Goal: Task Accomplishment & Management: Complete application form

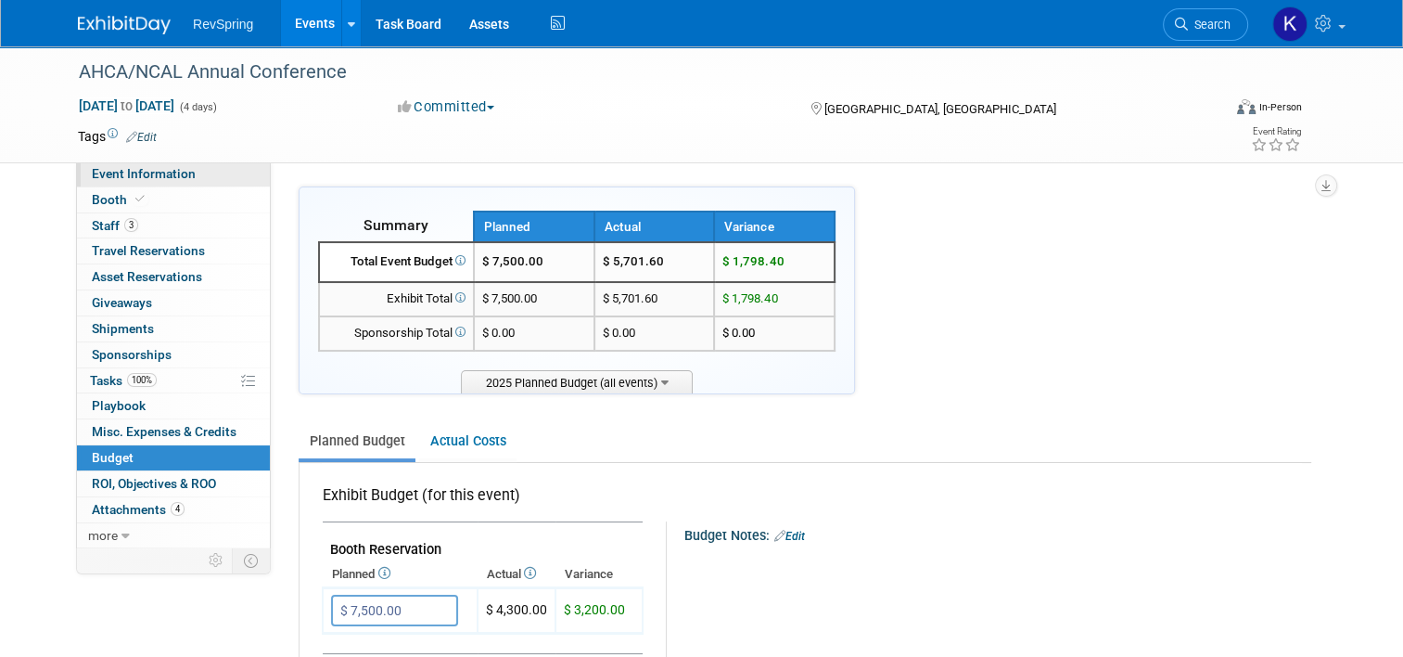
click at [171, 174] on span "Event Information" at bounding box center [144, 173] width 104 height 15
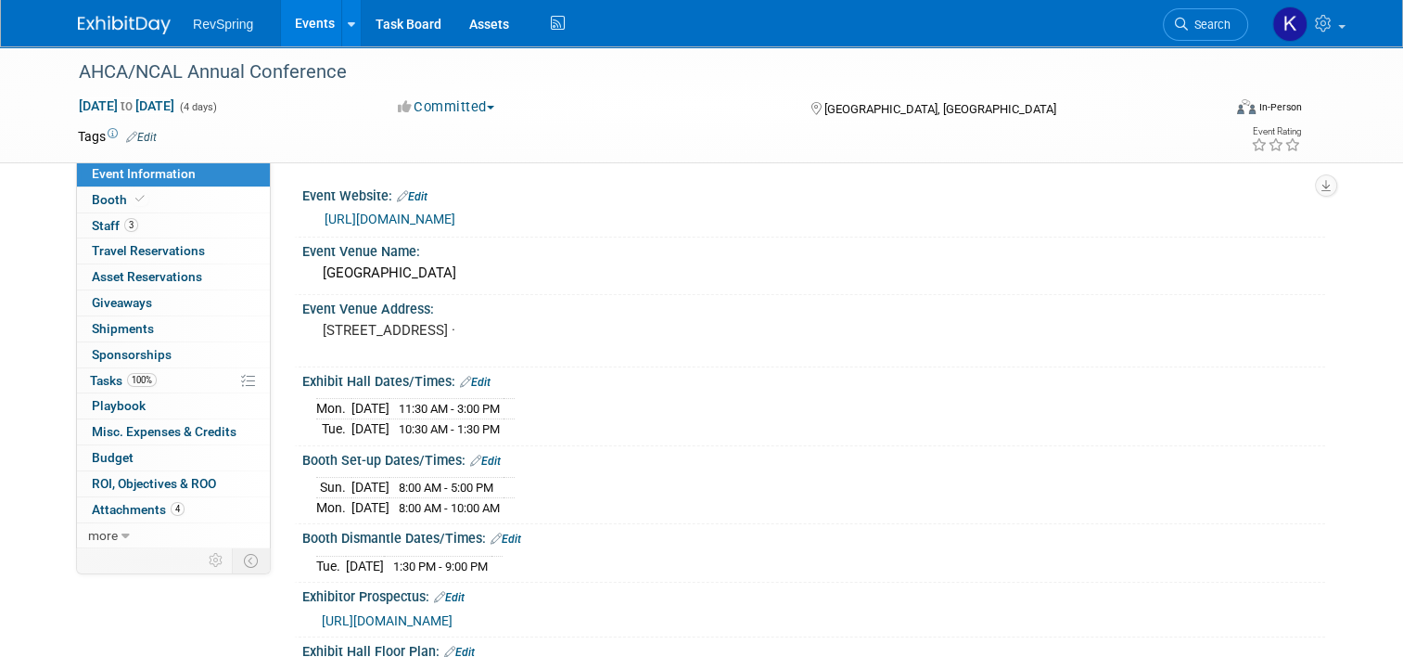
click at [421, 215] on link "https://ds25.eventscribe.net/" at bounding box center [390, 218] width 131 height 15
click at [189, 205] on link "Booth" at bounding box center [173, 199] width 193 height 25
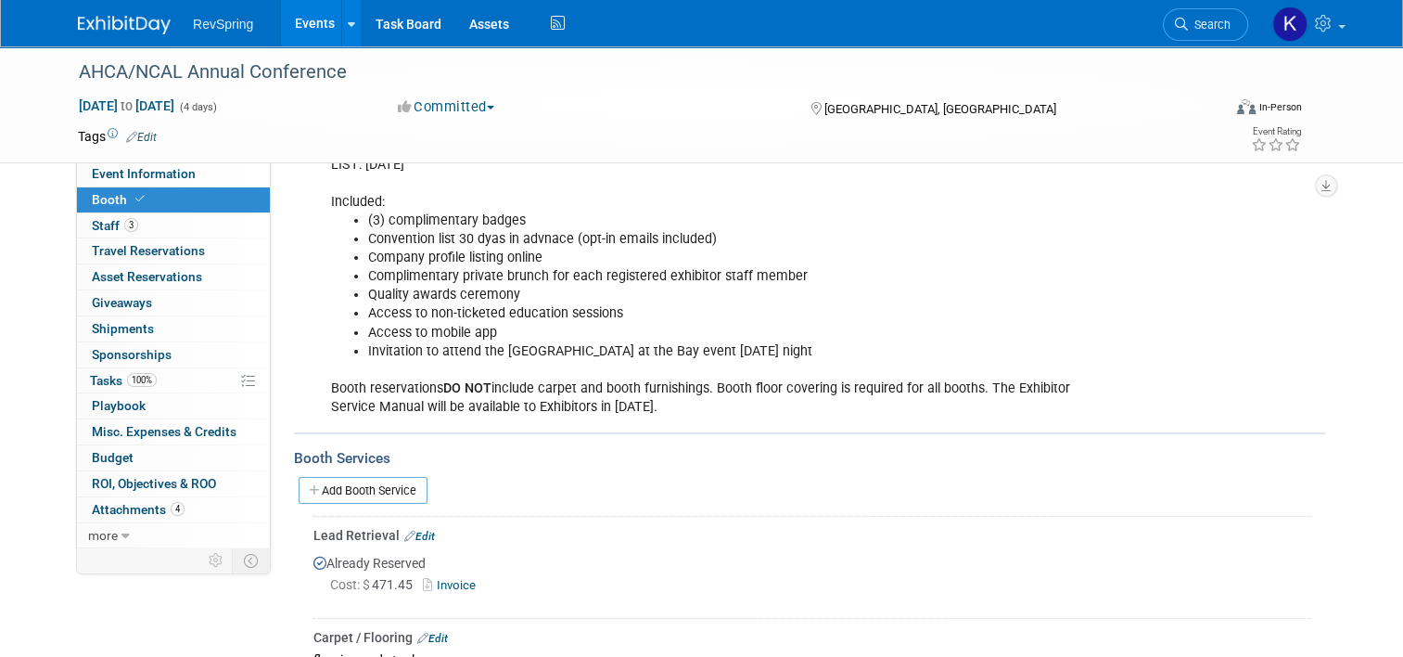
scroll to position [163, 0]
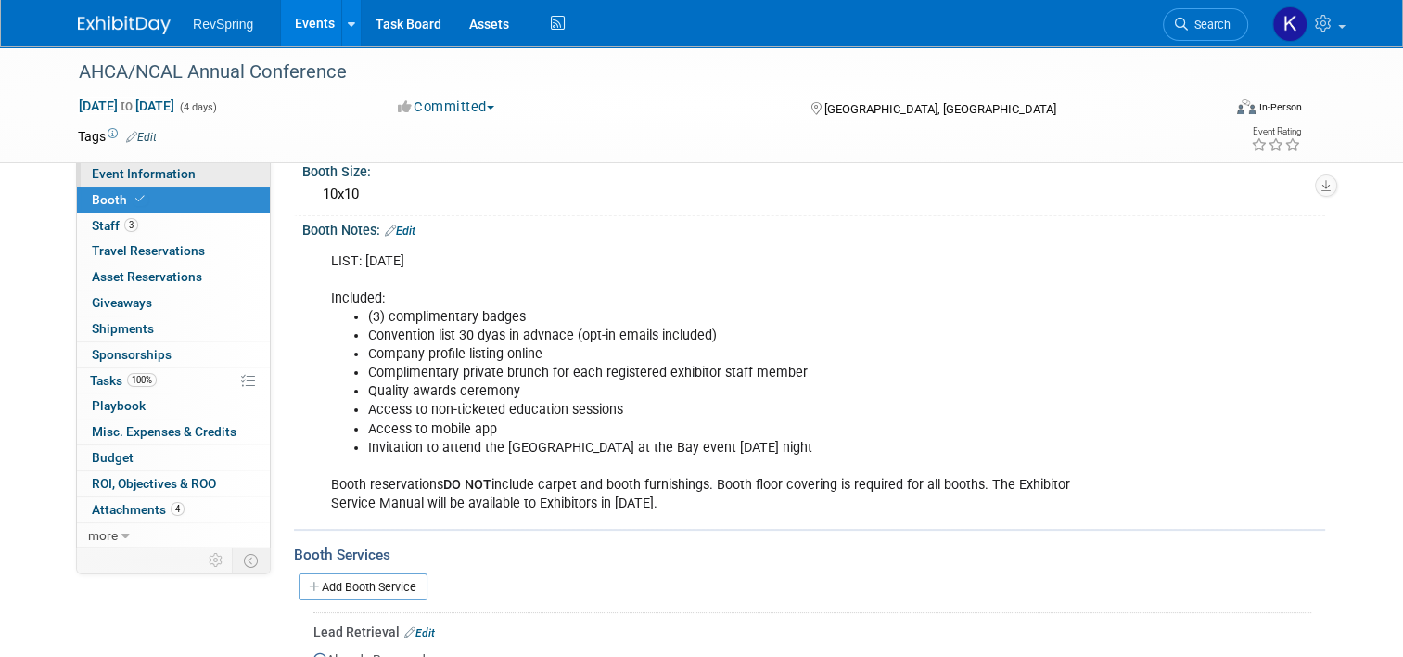
click at [156, 168] on span "Event Information" at bounding box center [144, 173] width 104 height 15
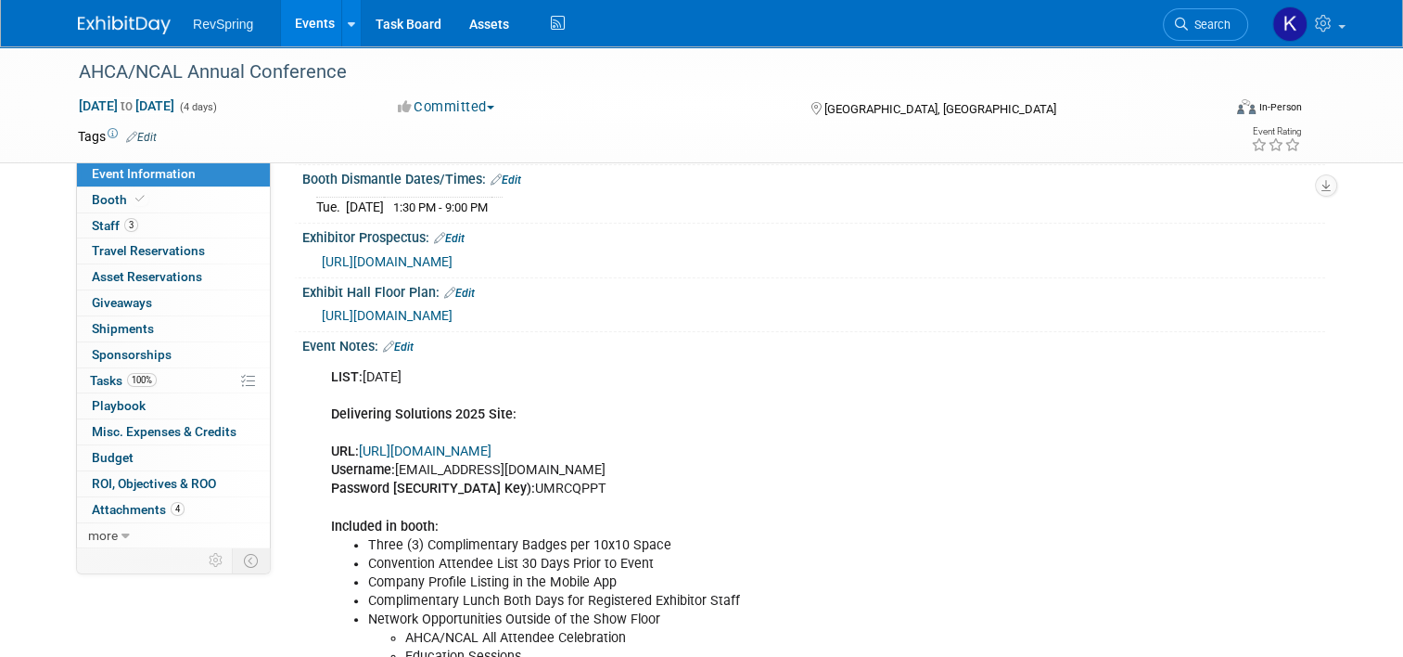
scroll to position [631, 0]
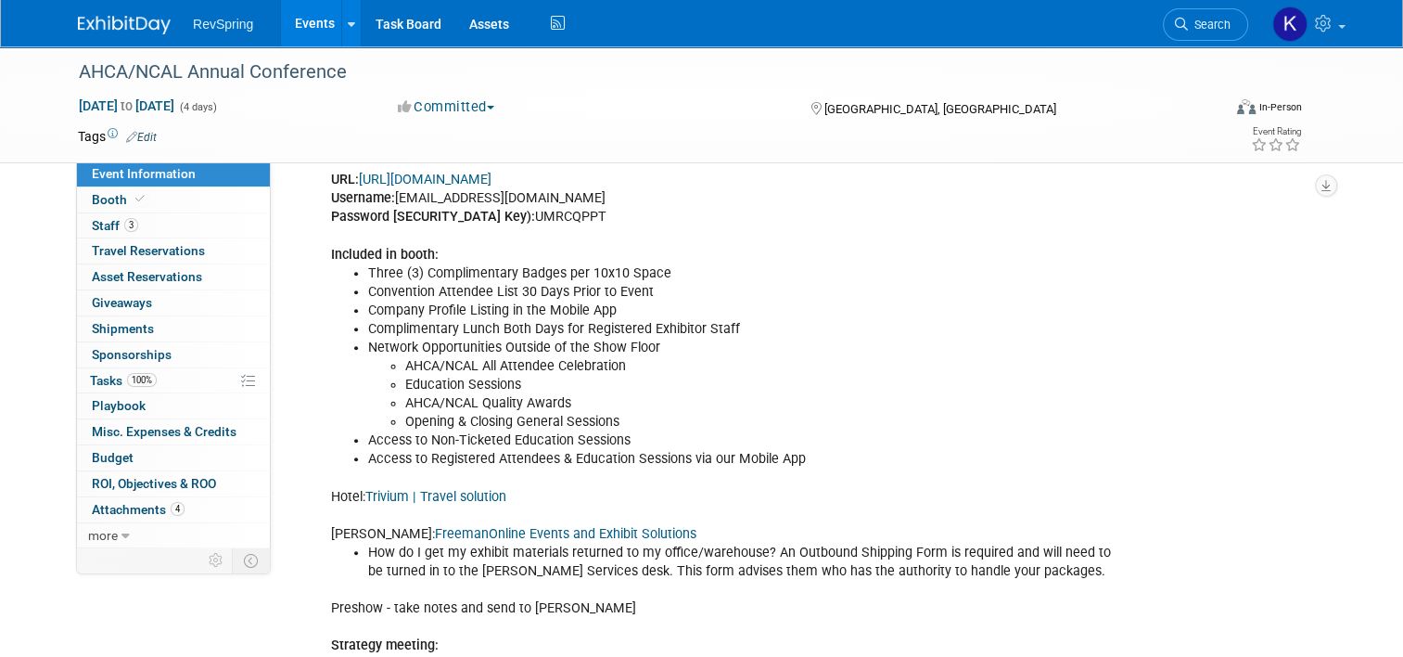
click at [300, 30] on link "Events" at bounding box center [315, 23] width 68 height 46
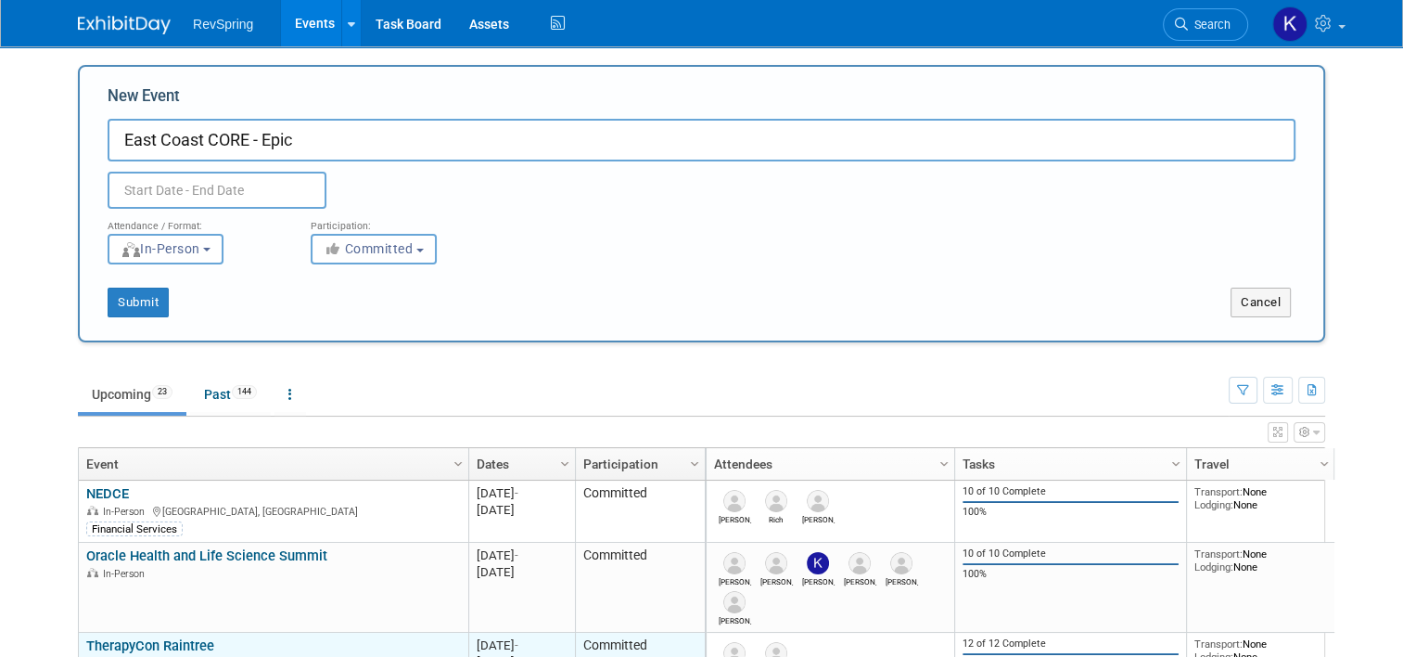
type input "East Coast CORE - Epic"
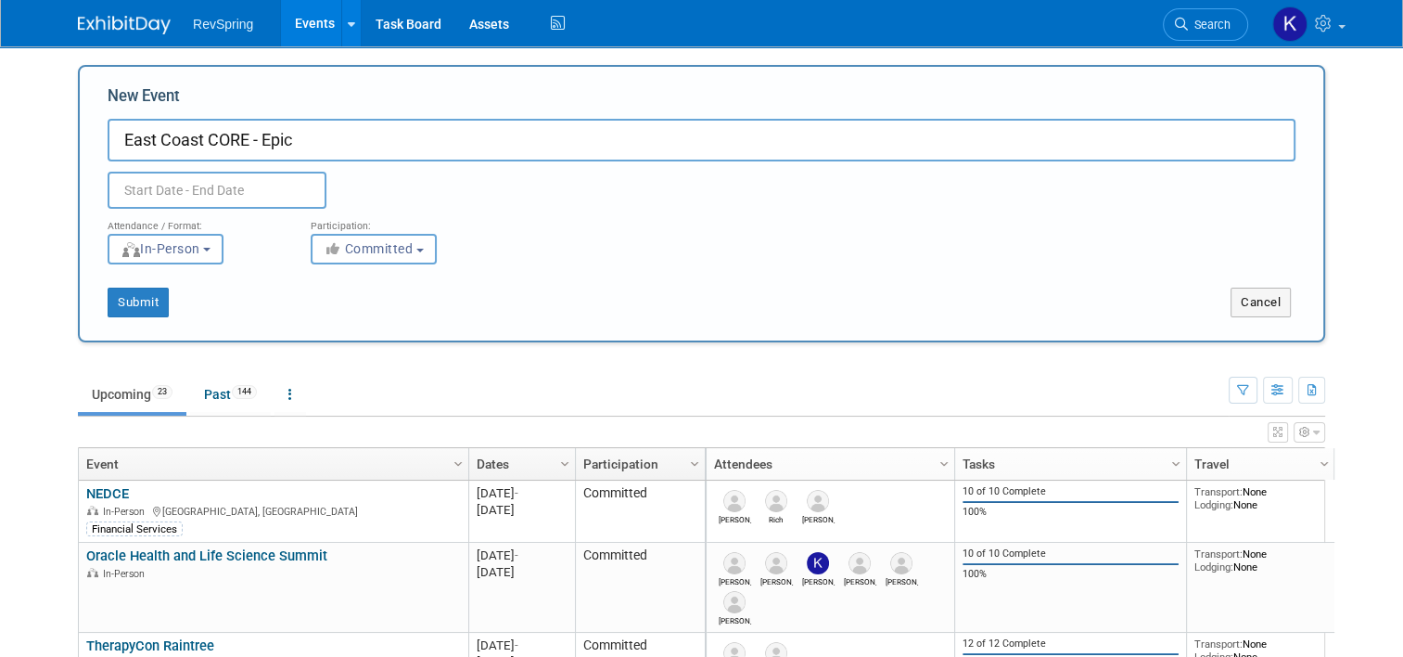
click at [205, 193] on body "RevSpring Events Add Event Bulk Upload Events Shareable Event Boards Recently V…" at bounding box center [701, 328] width 1403 height 657
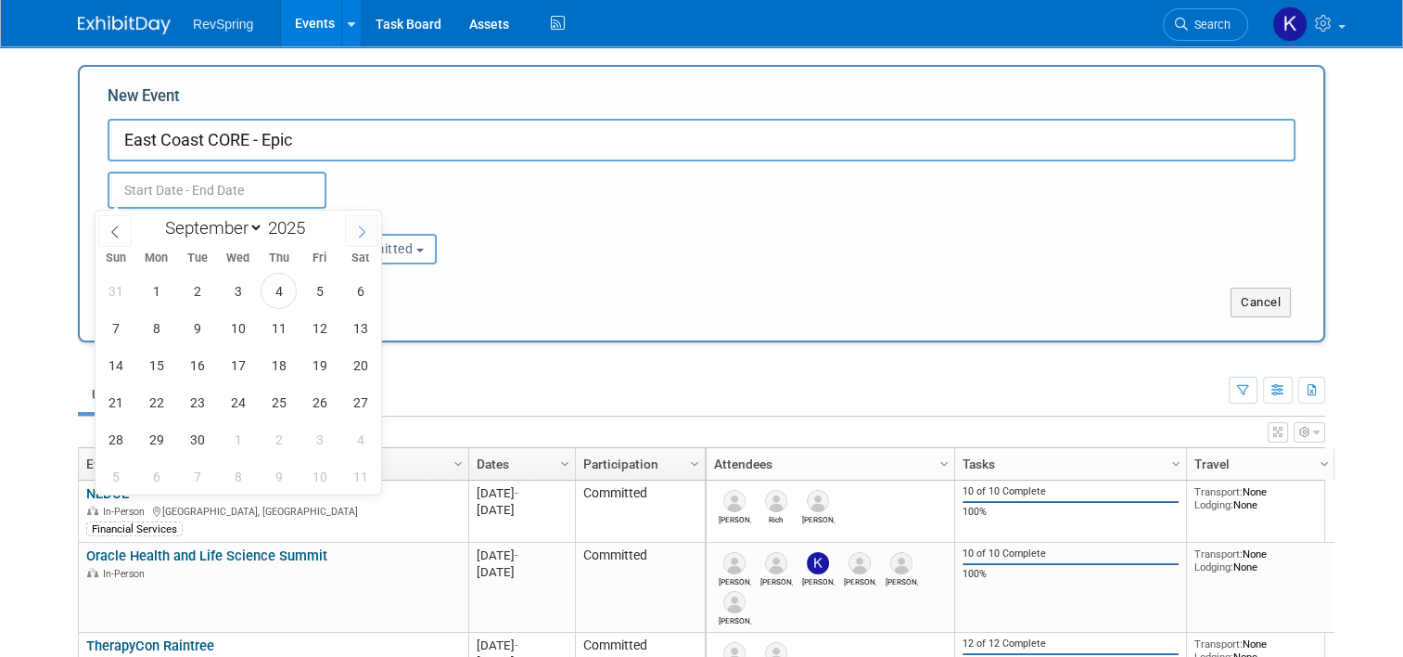
click at [360, 234] on icon at bounding box center [361, 231] width 13 height 13
select select "11"
click at [360, 234] on icon at bounding box center [361, 231] width 13 height 13
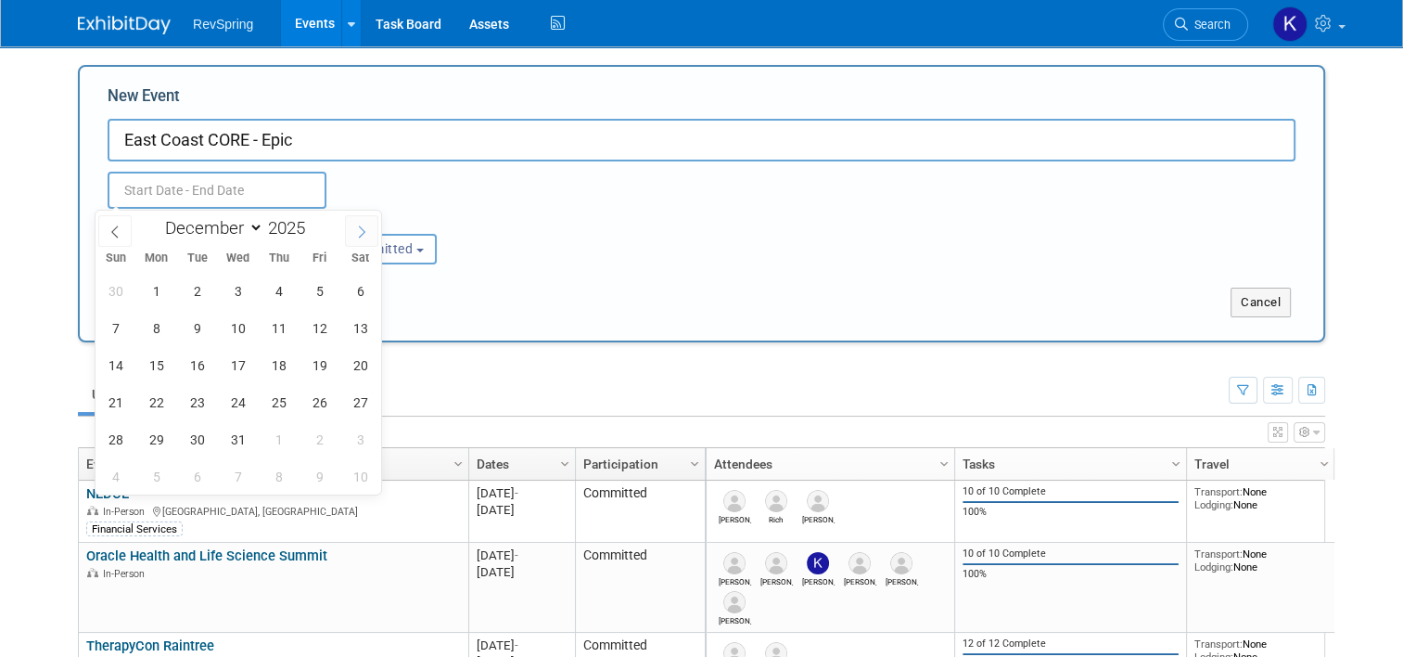
type input "2026"
click at [360, 234] on icon at bounding box center [361, 231] width 13 height 13
select select "3"
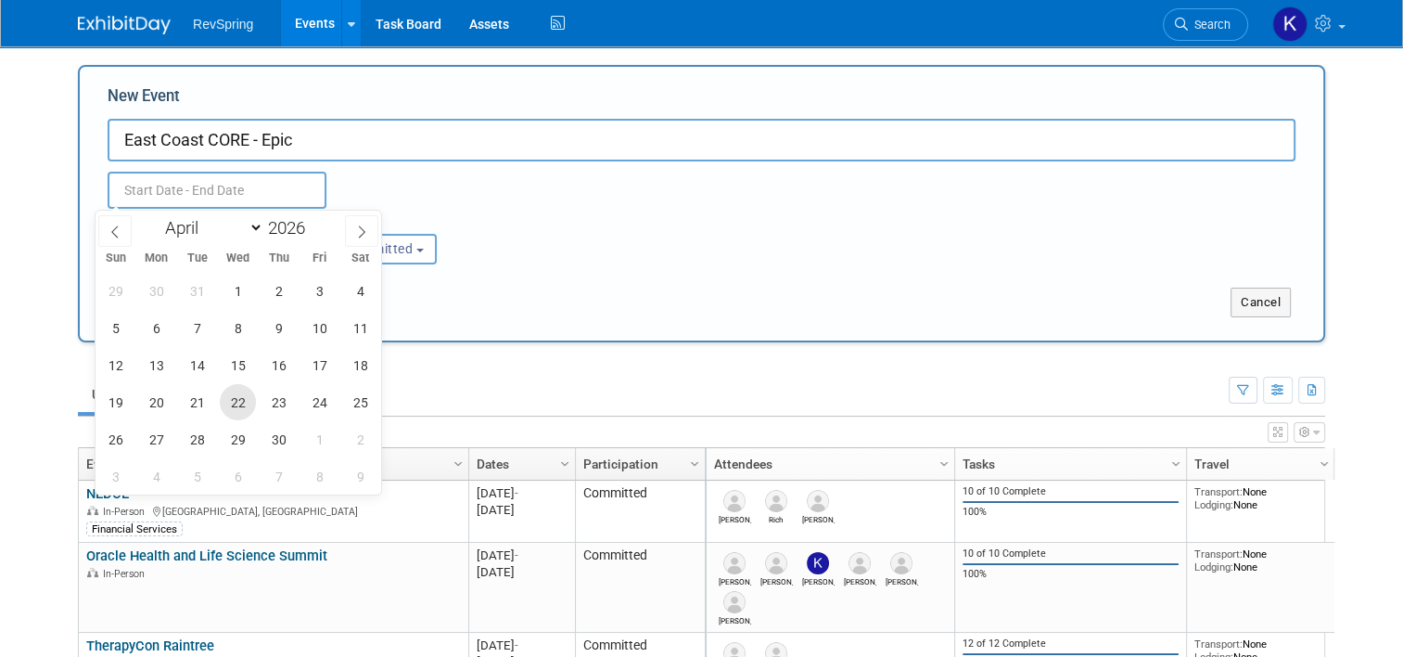
click at [233, 412] on span "22" at bounding box center [238, 402] width 36 height 36
click at [319, 408] on span "24" at bounding box center [319, 402] width 36 height 36
type input "[DATE] to [DATE]"
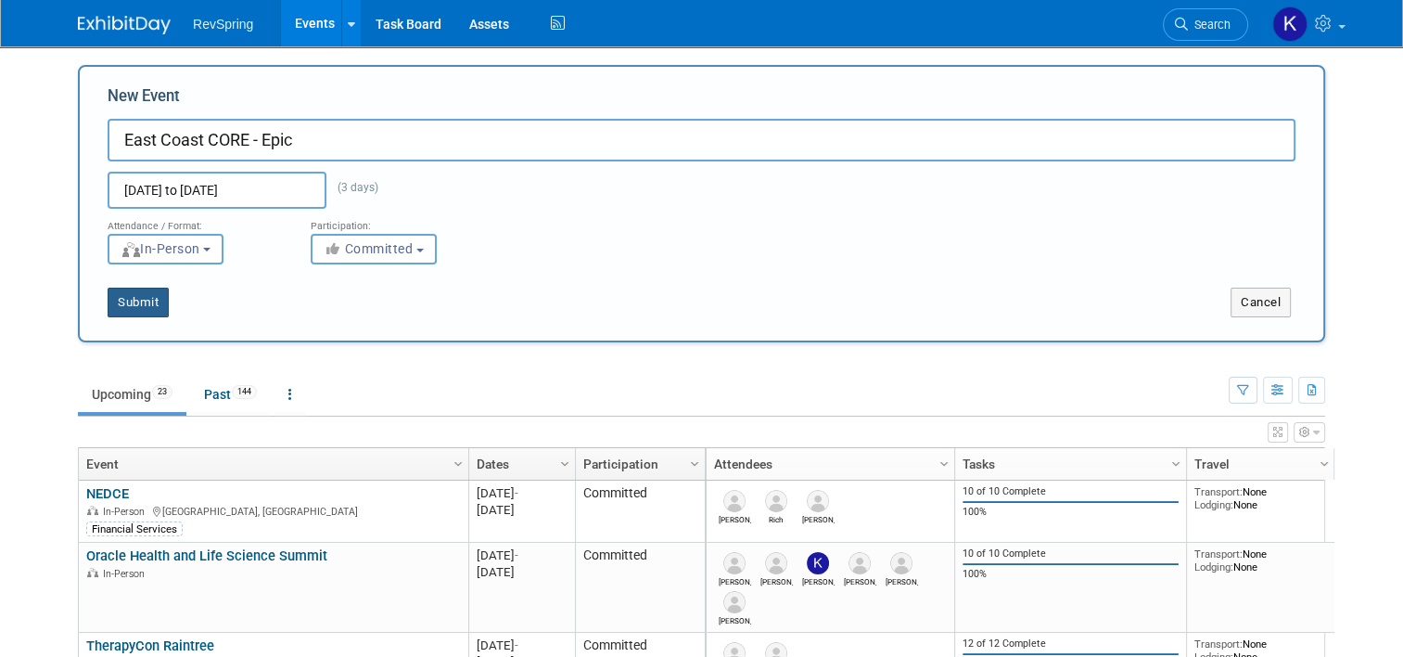
click at [123, 306] on button "Submit" at bounding box center [138, 303] width 61 height 30
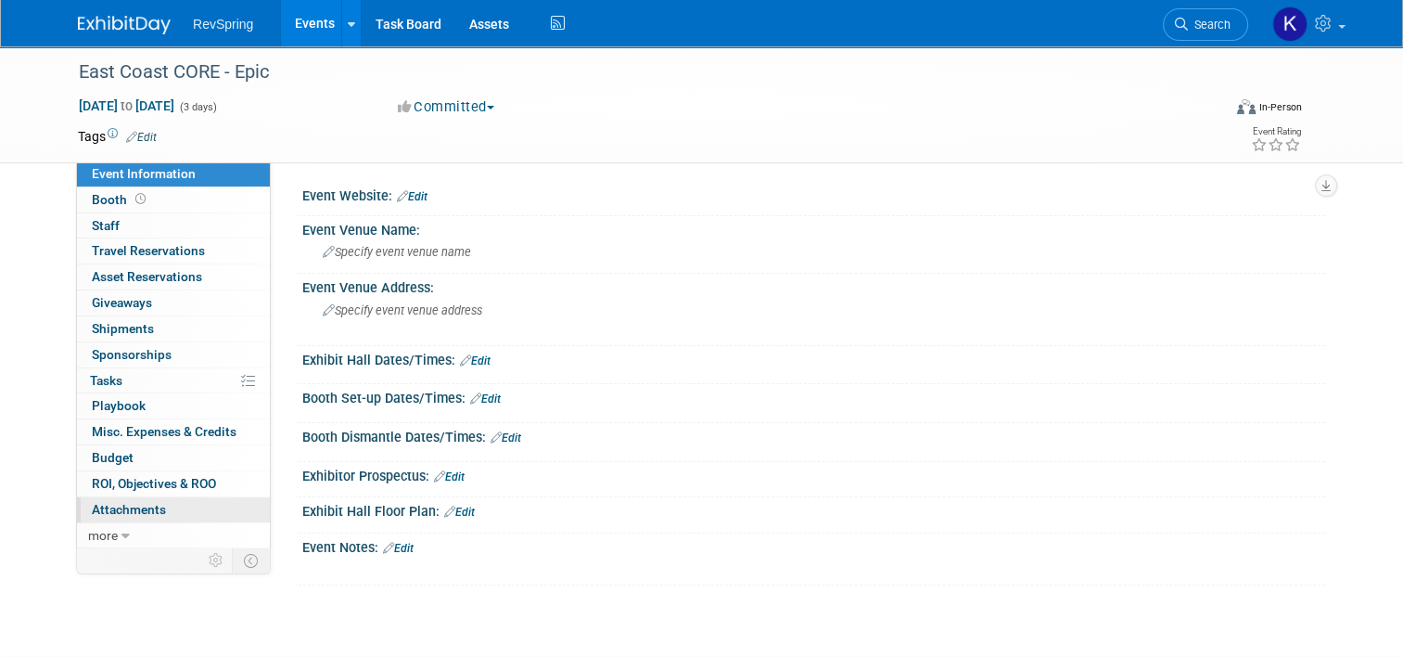
click at [146, 515] on link "0 Attachments 0" at bounding box center [173, 509] width 193 height 25
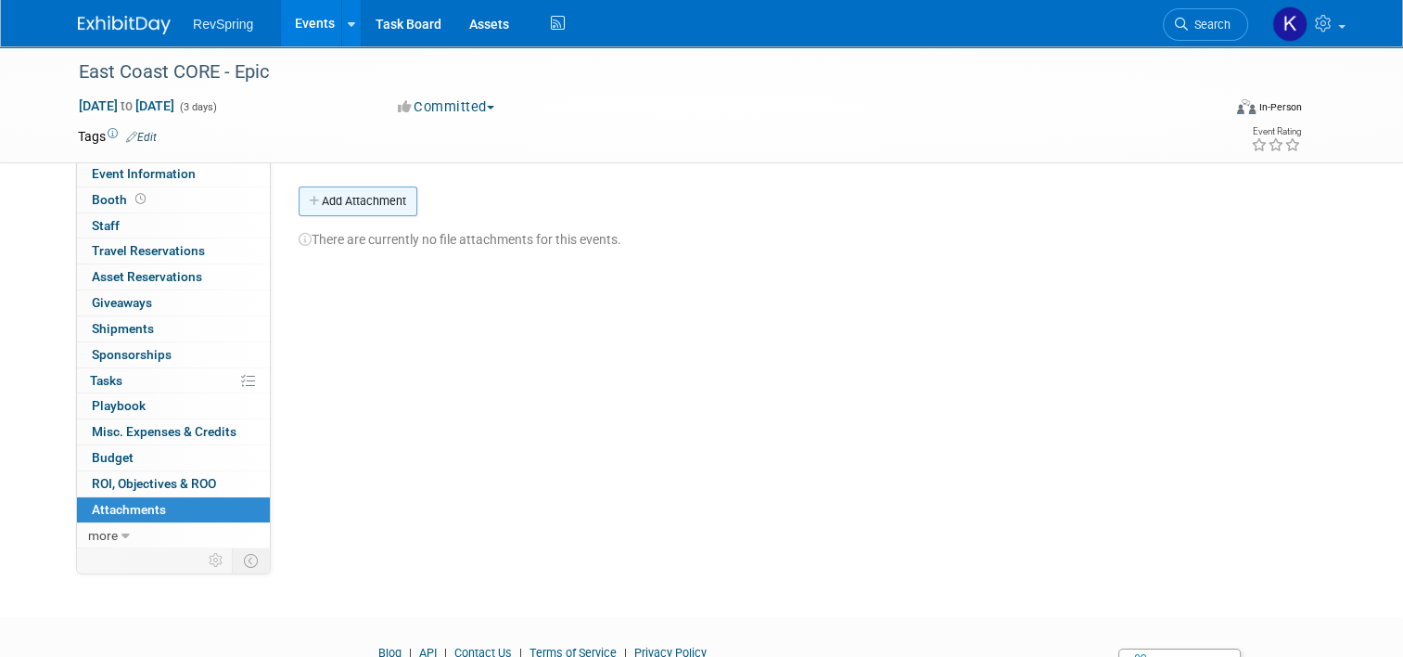
click at [351, 209] on button "Add Attachment" at bounding box center [358, 201] width 119 height 30
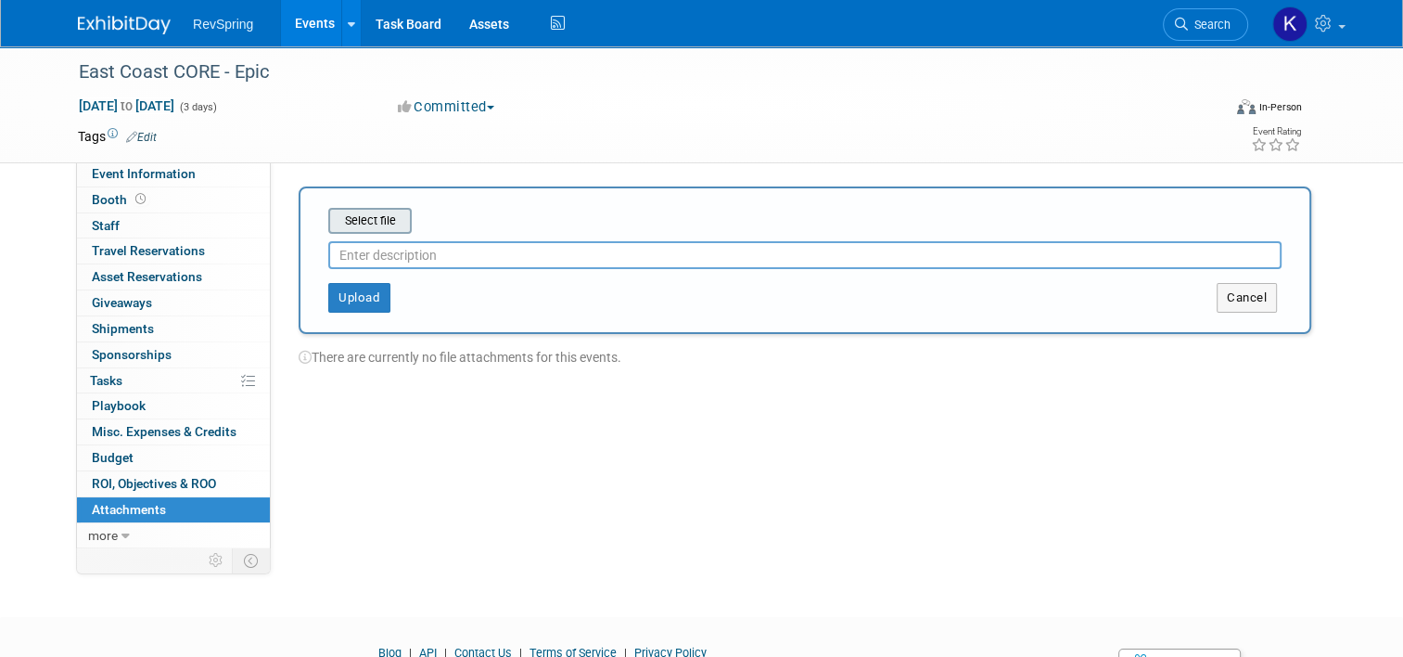
click at [357, 222] on input "file" at bounding box center [299, 221] width 221 height 22
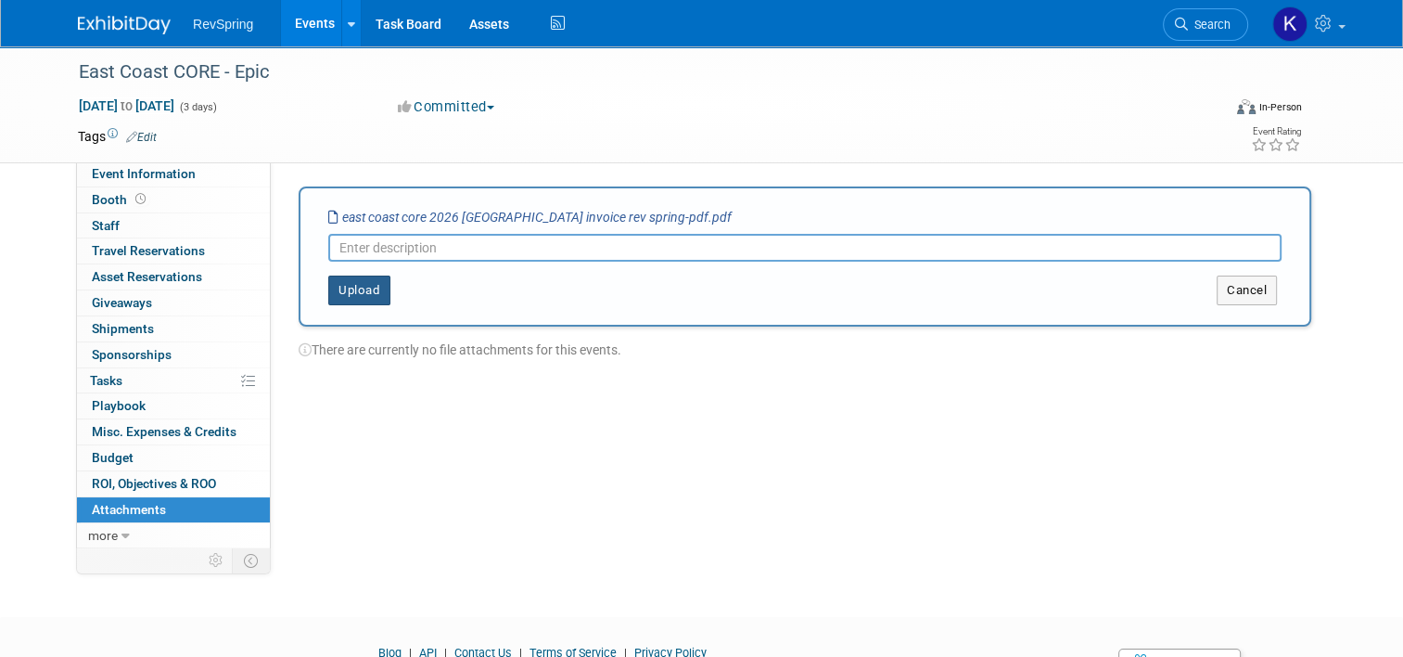
click at [357, 287] on button "Upload" at bounding box center [359, 290] width 62 height 30
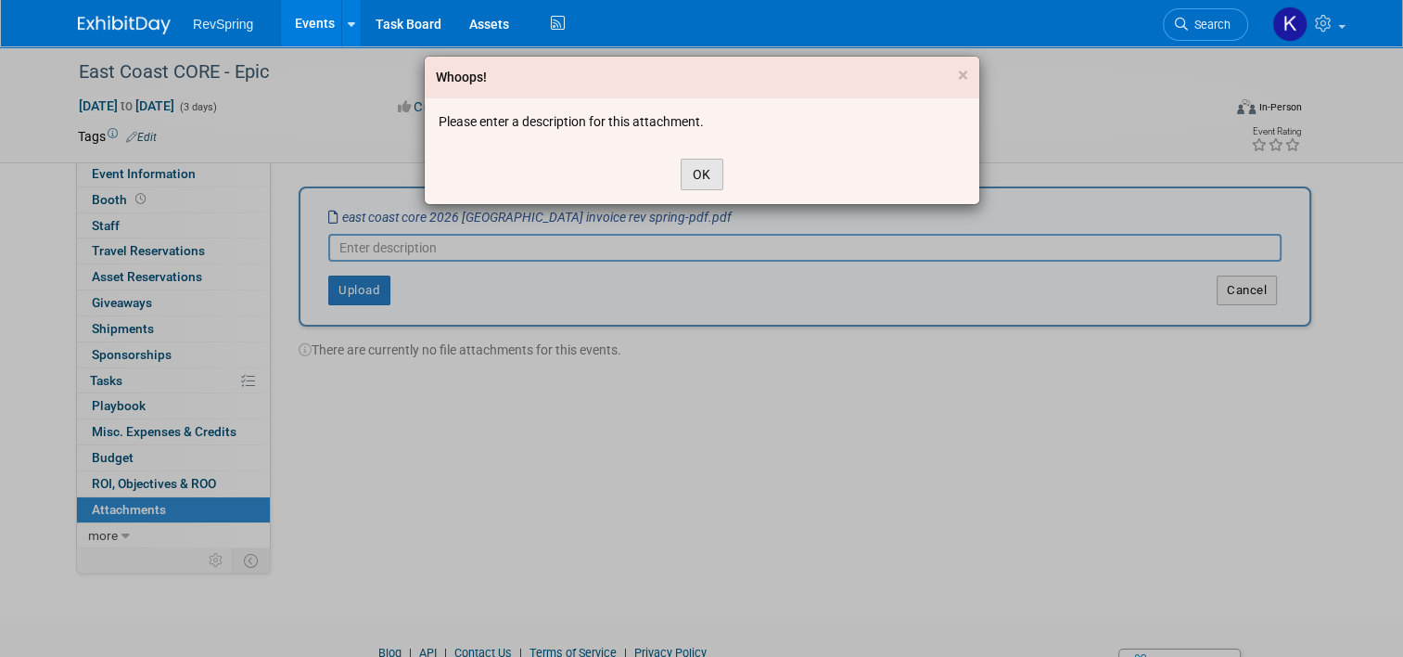
click at [690, 182] on button "OK" at bounding box center [702, 175] width 43 height 32
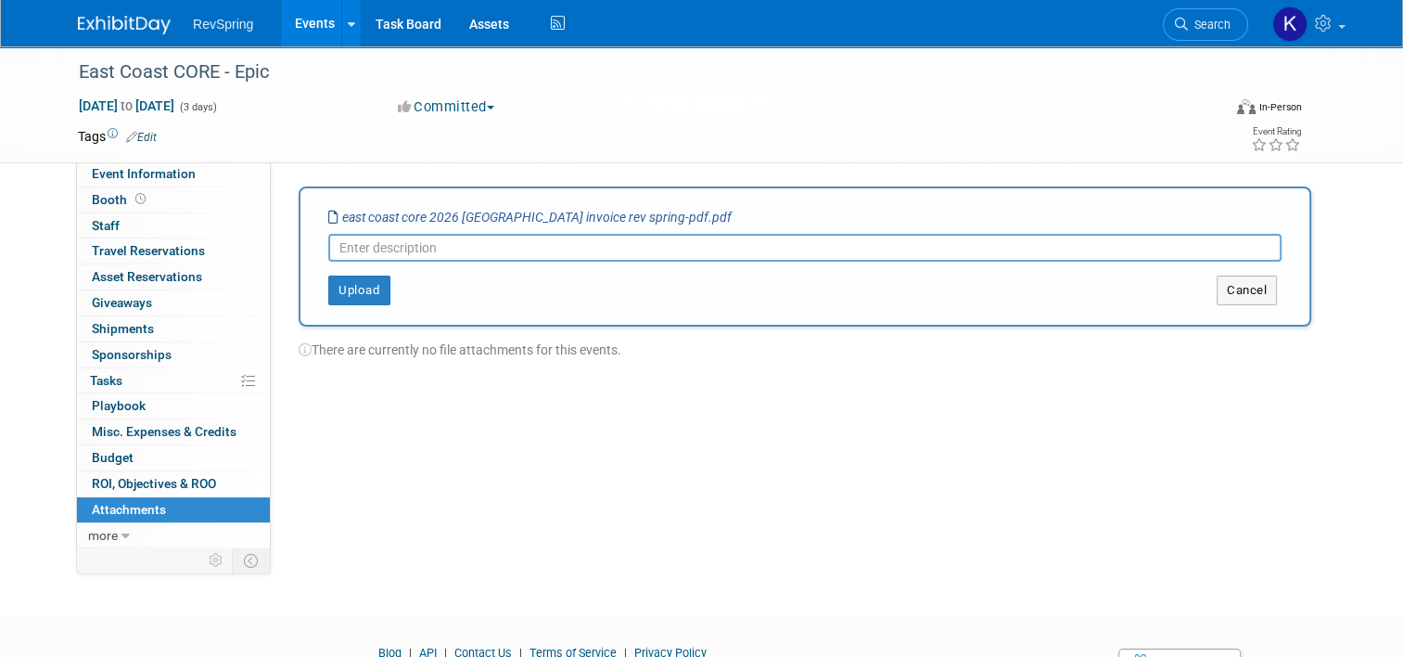
click at [508, 252] on input "text" at bounding box center [804, 248] width 953 height 28
type input "Invoice"
click at [356, 283] on button "Upload" at bounding box center [359, 290] width 62 height 30
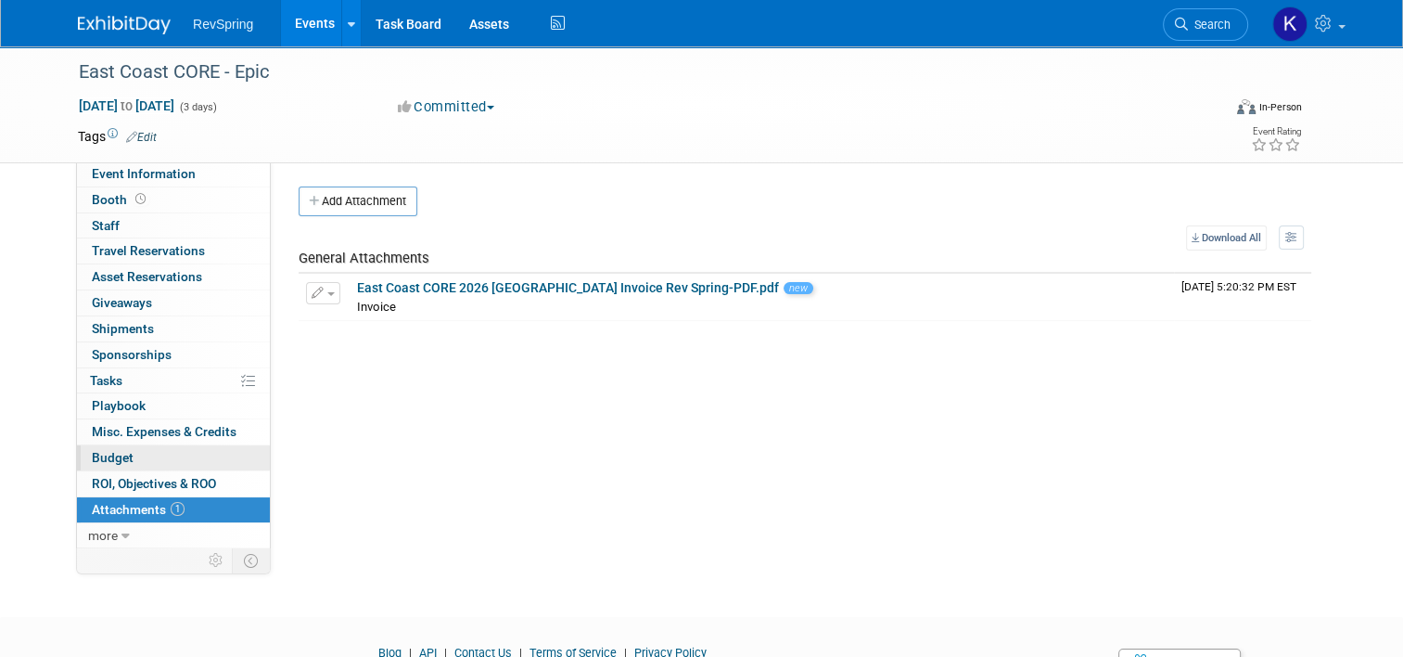
click at [111, 461] on span "Budget" at bounding box center [113, 457] width 42 height 15
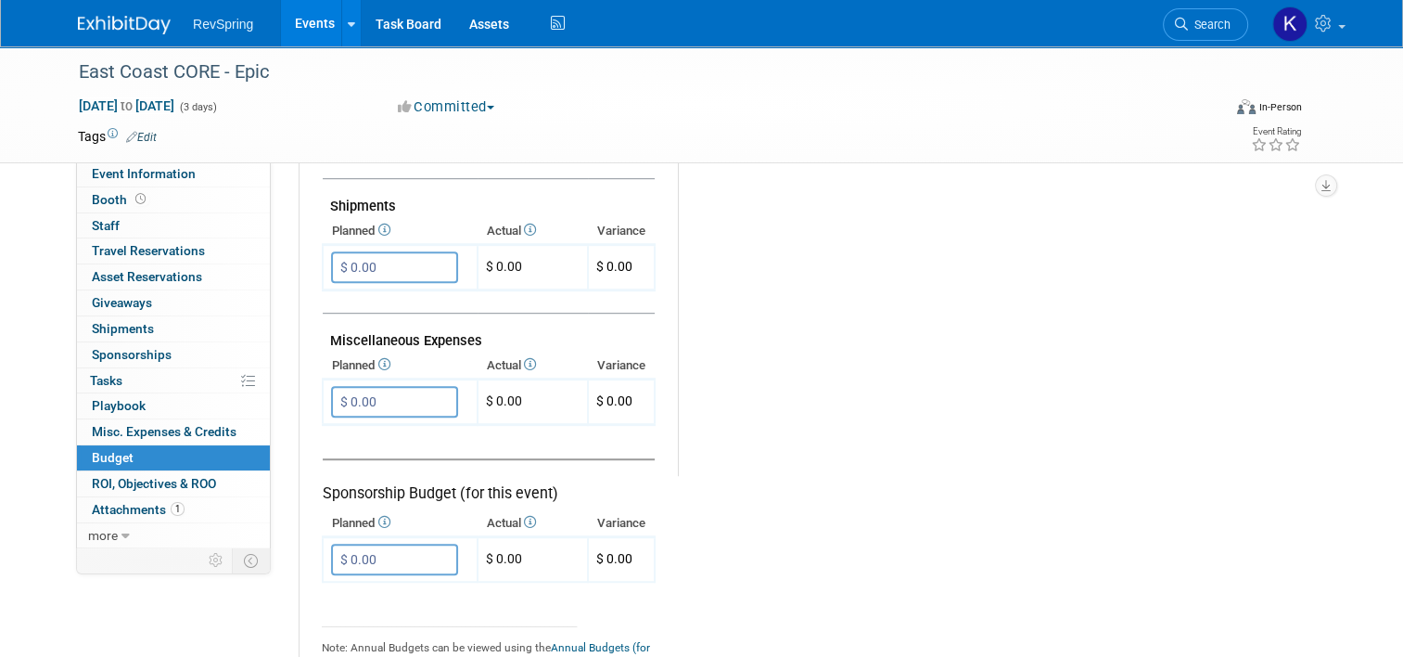
scroll to position [1016, 0]
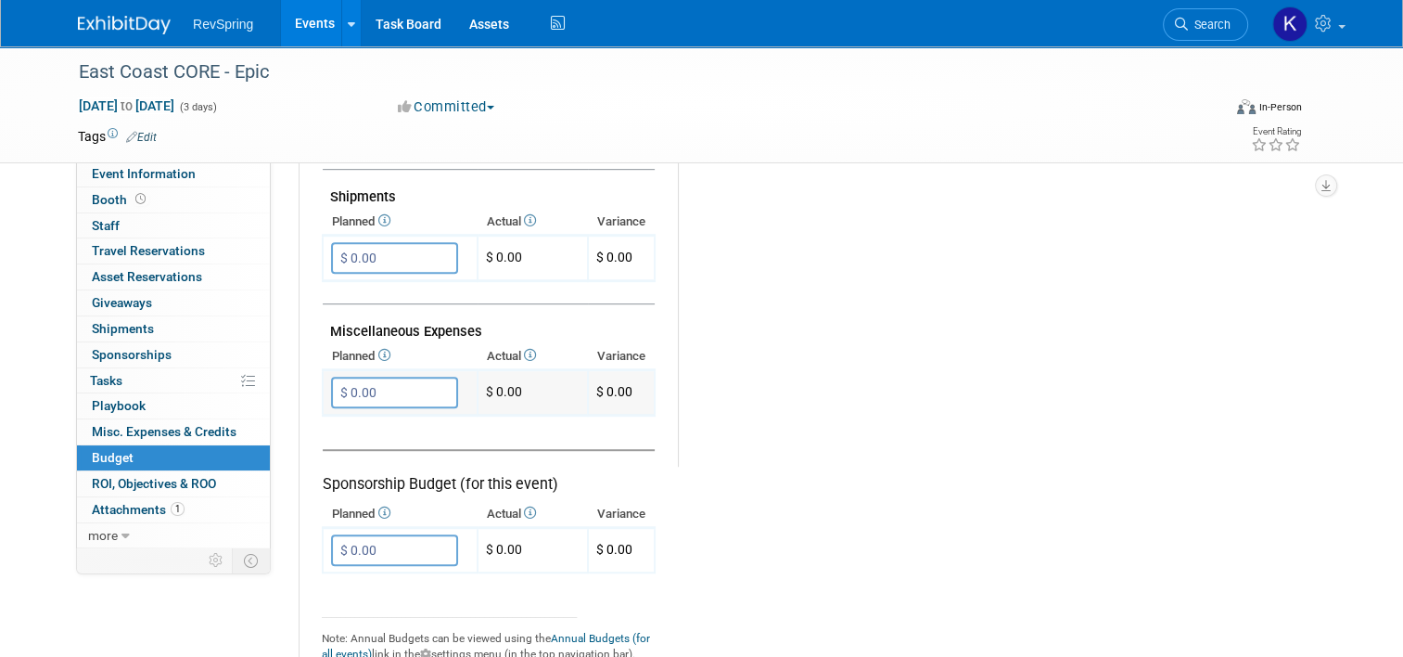
click at [605, 384] on span "$ 0.00" at bounding box center [614, 391] width 36 height 15
click at [525, 376] on td "$ 0.00" at bounding box center [533, 392] width 110 height 45
click at [161, 204] on link "Booth" at bounding box center [173, 199] width 193 height 25
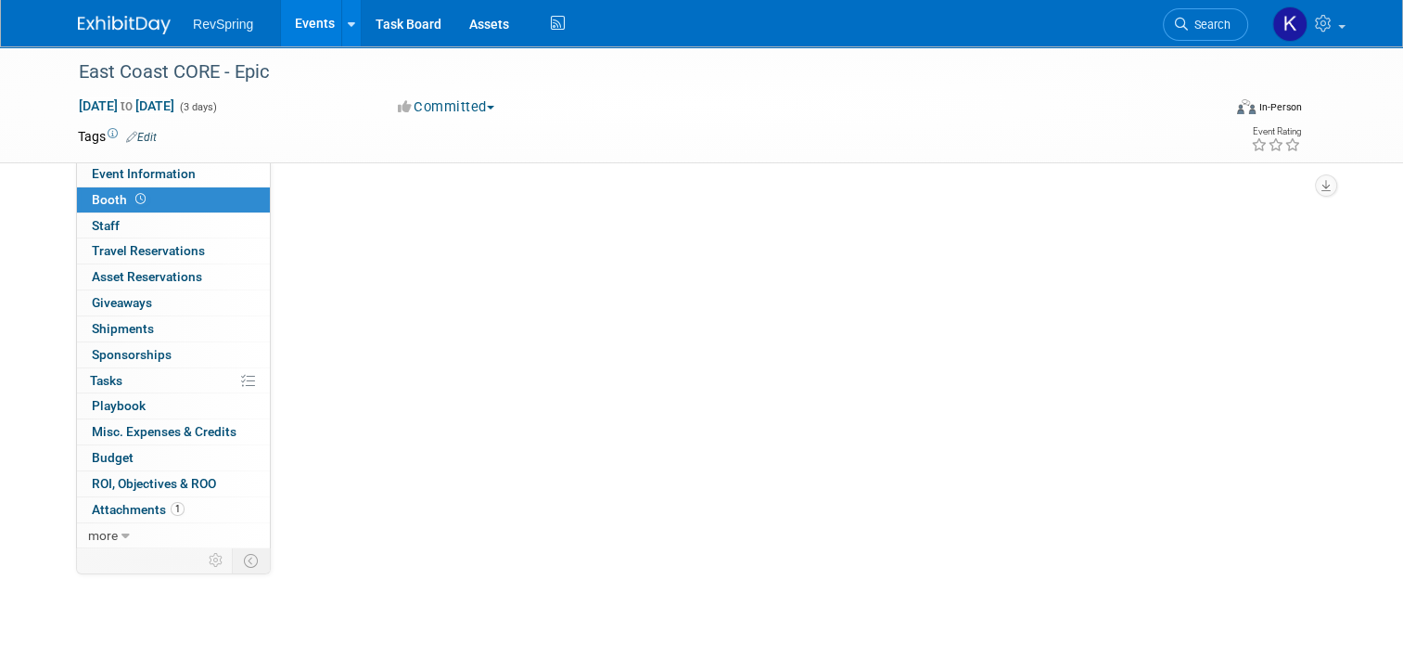
scroll to position [0, 0]
